Goal: Information Seeking & Learning: Learn about a topic

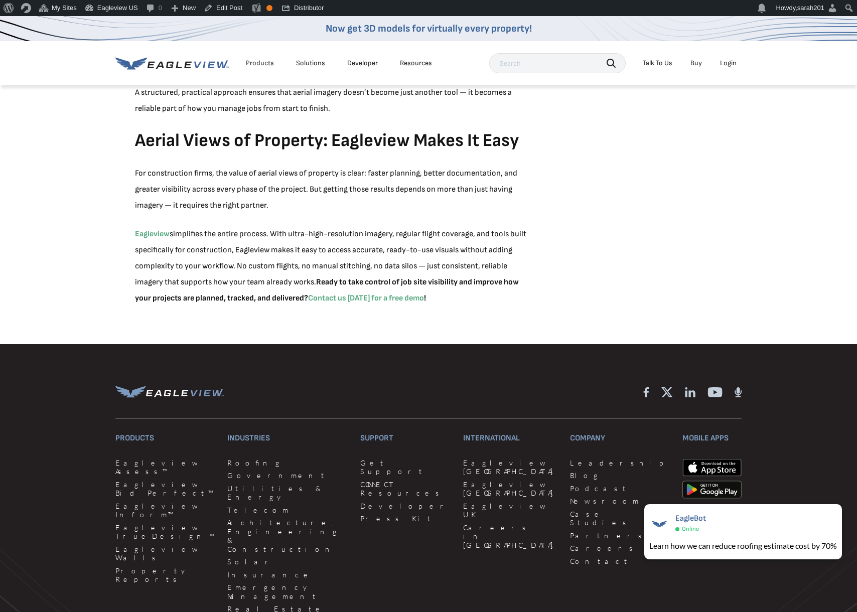
scroll to position [3077, 0]
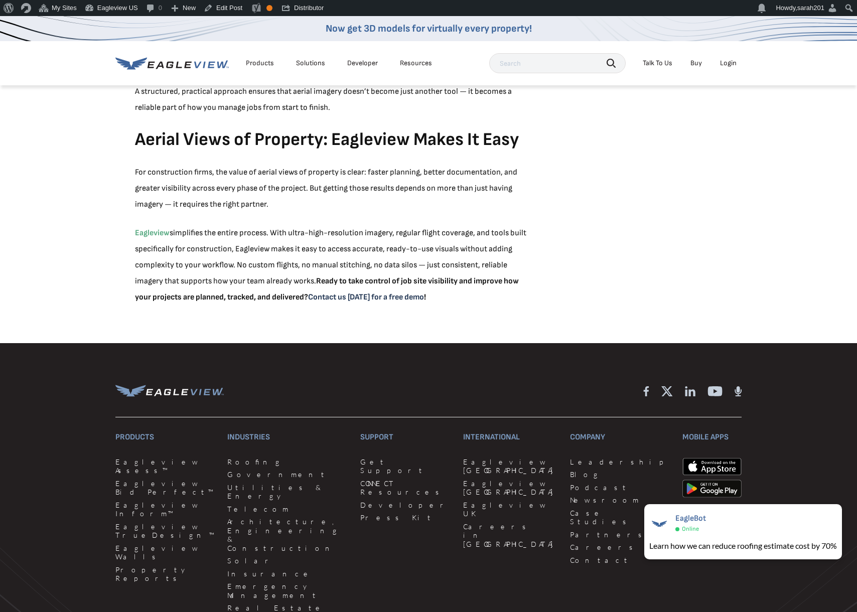
click at [424, 297] on strong "Contact us today for a free demo" at bounding box center [366, 298] width 116 height 10
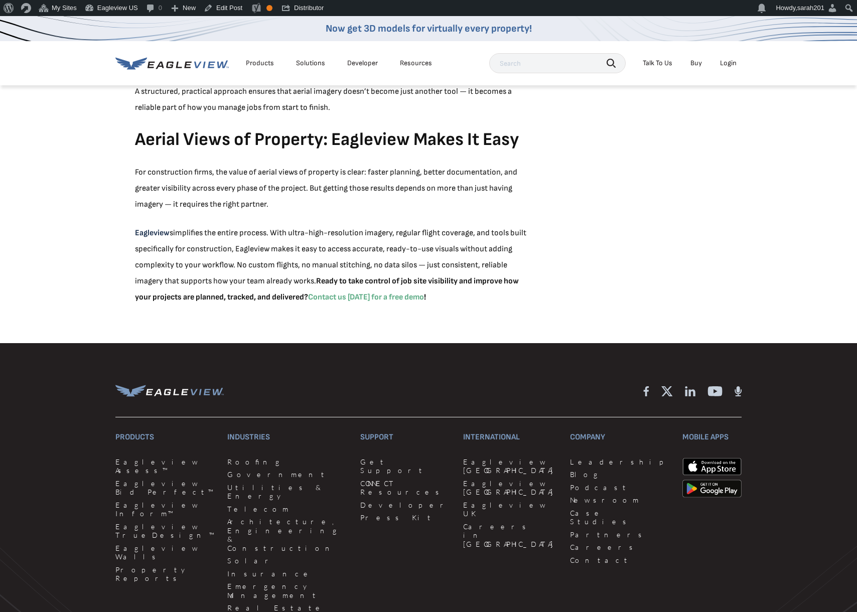
click at [158, 231] on link "Eagleview" at bounding box center [152, 233] width 35 height 10
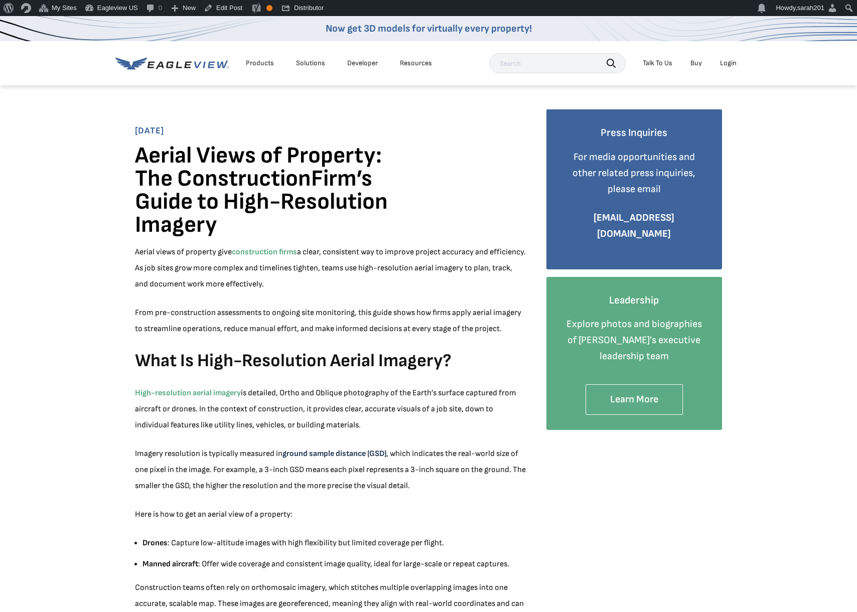
drag, startPoint x: 357, startPoint y: 454, endPoint x: 364, endPoint y: 452, distance: 7.5
click at [357, 454] on link "ground sample distance (GSD)" at bounding box center [335, 454] width 104 height 10
drag, startPoint x: 361, startPoint y: 277, endPoint x: 226, endPoint y: 267, distance: 135.4
click at [357, 277] on p "Aerial views of property give construction firms a clear, consistent way to imp…" at bounding box center [330, 268] width 391 height 48
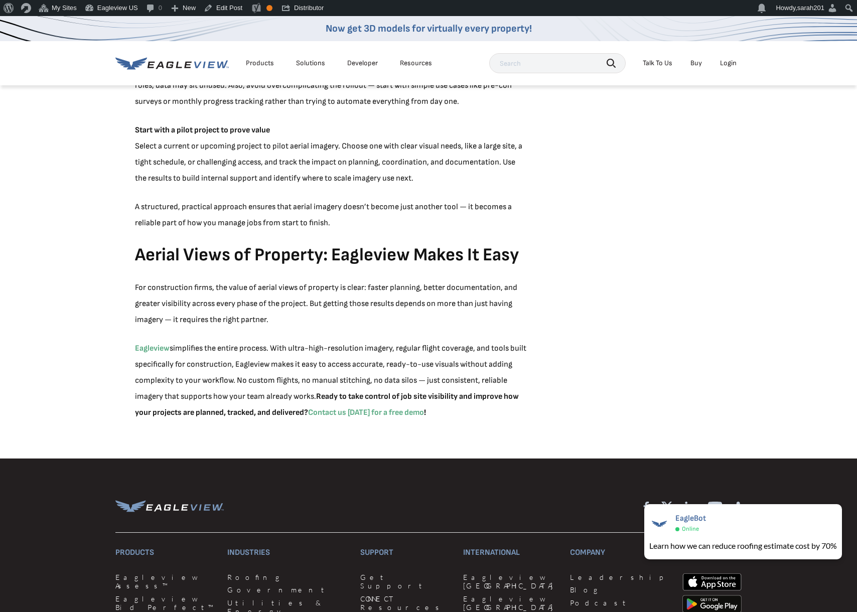
scroll to position [3013, 0]
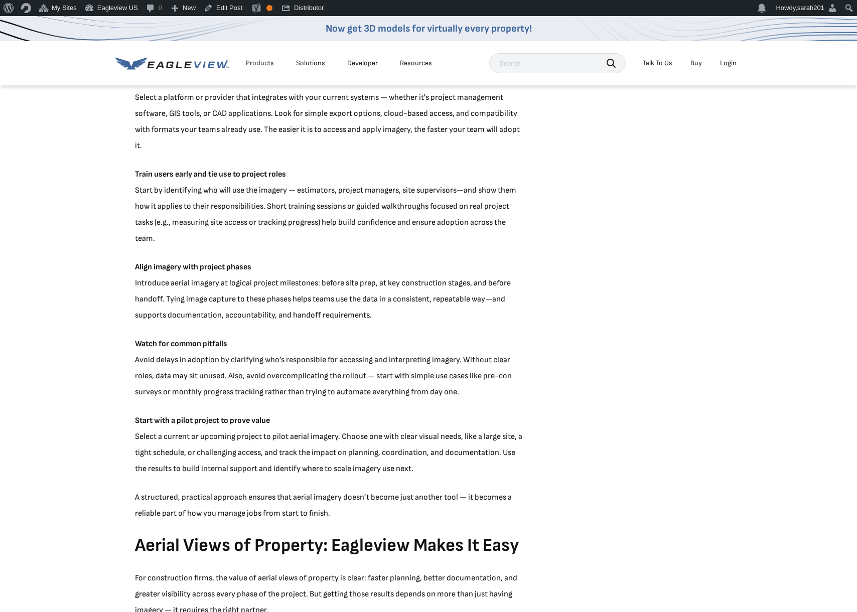
scroll to position [2746, 0]
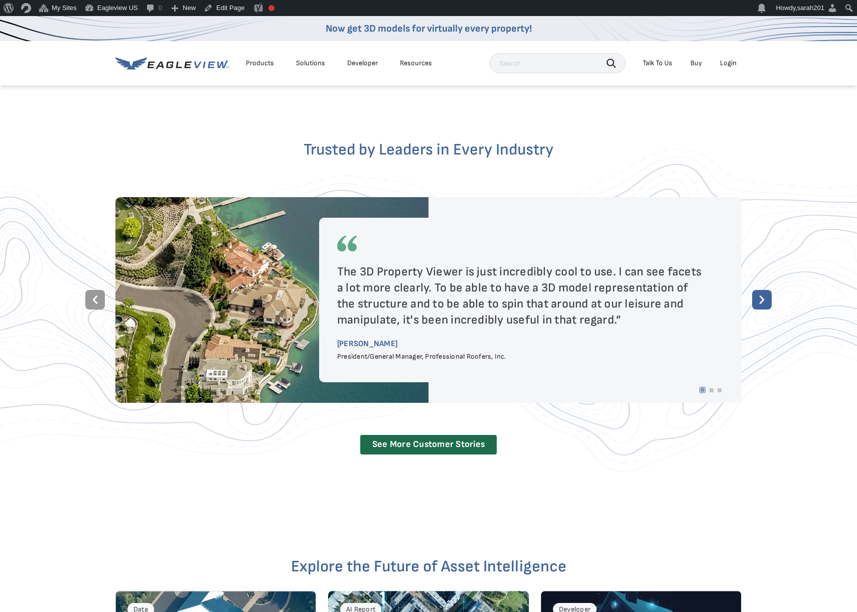
scroll to position [1747, 0]
